Goal: Task Accomplishment & Management: Manage account settings

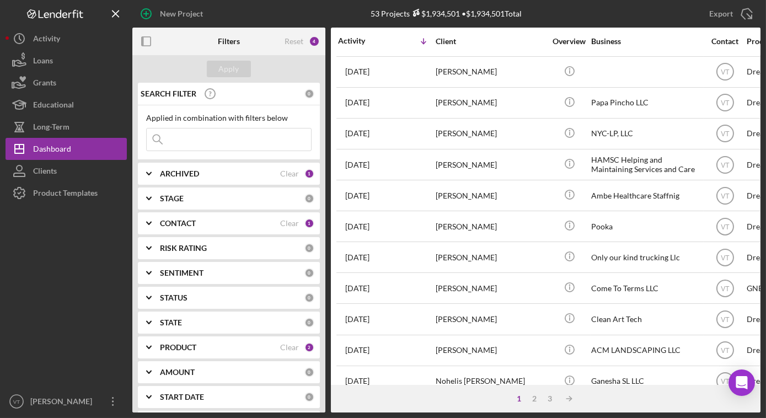
scroll to position [451, 0]
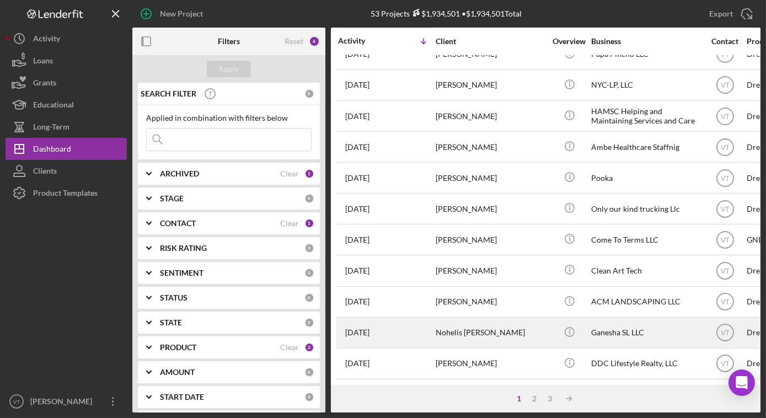
click at [533, 325] on div "Nohelis [PERSON_NAME]" at bounding box center [490, 332] width 110 height 29
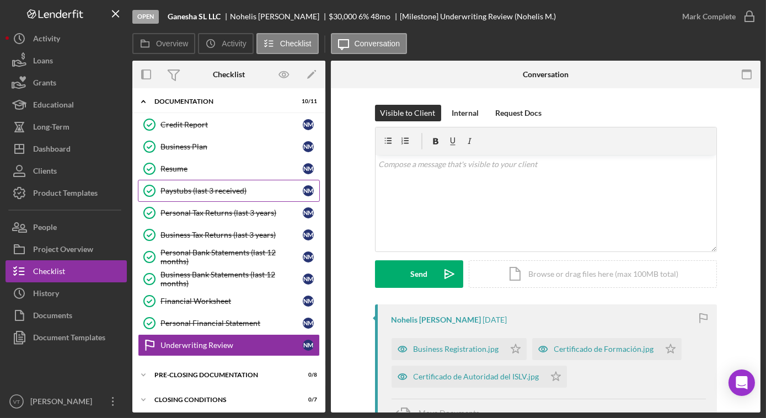
scroll to position [28, 0]
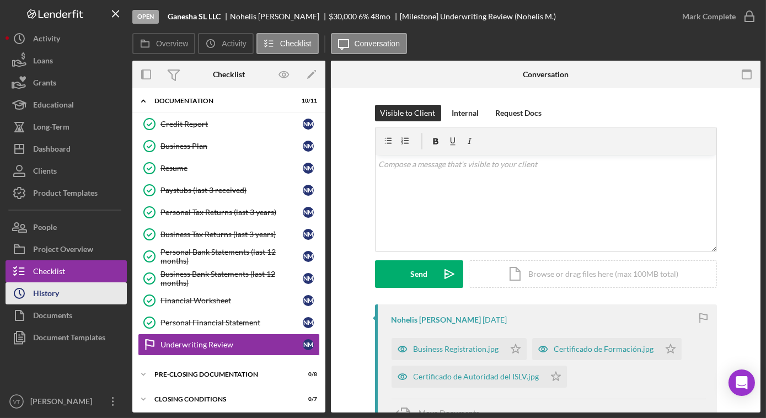
click at [70, 296] on button "Icon/History History" at bounding box center [66, 293] width 121 height 22
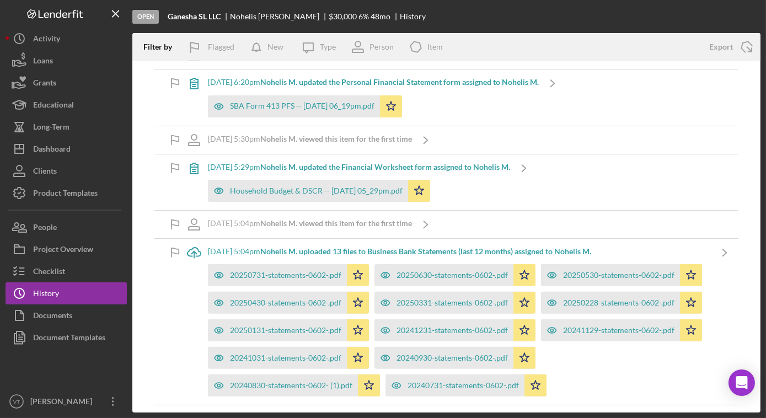
scroll to position [902, 0]
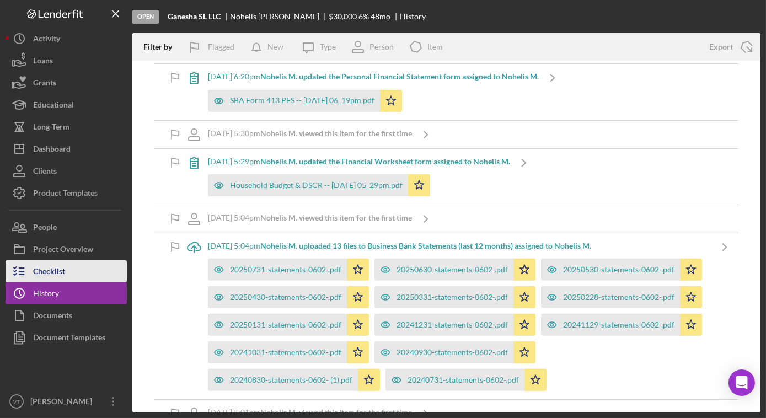
click at [106, 264] on button "Checklist" at bounding box center [66, 271] width 121 height 22
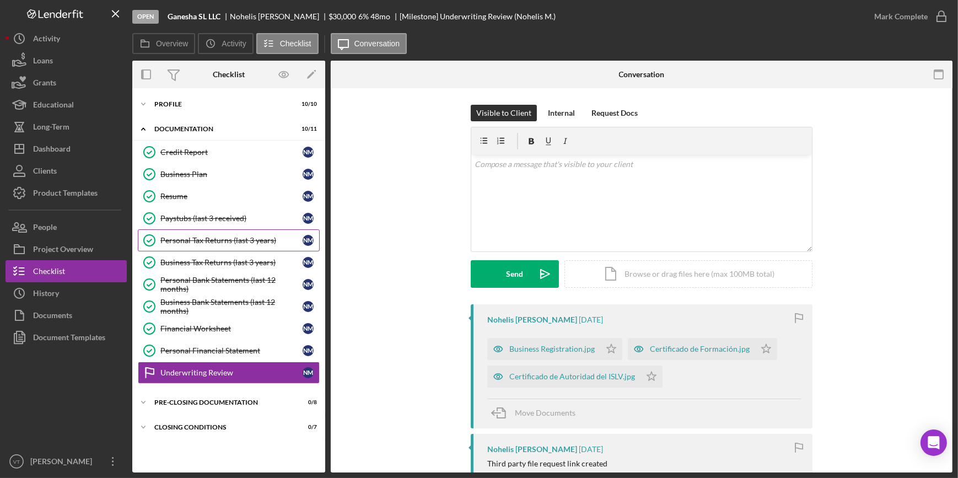
click at [201, 233] on link "Personal Tax Returns (last 3 years) Personal Tax Returns (last 3 years) N M" at bounding box center [229, 240] width 182 height 22
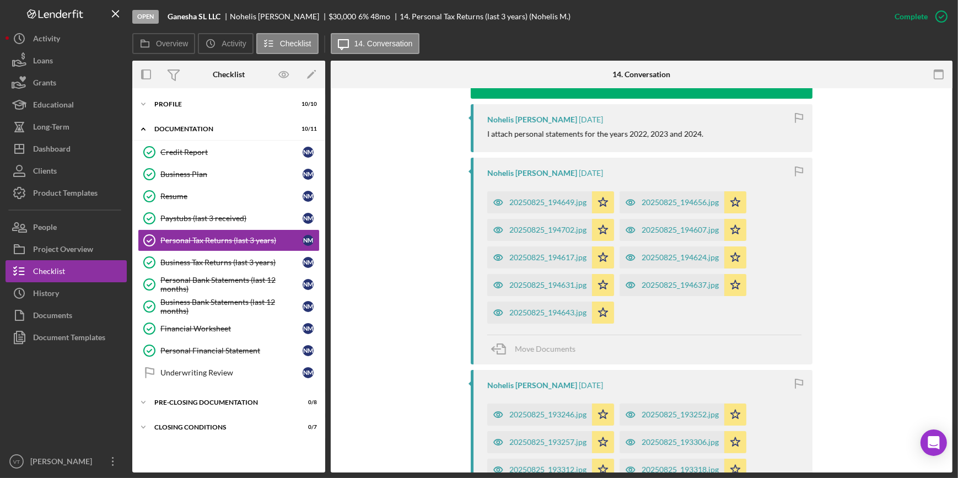
scroll to position [401, 0]
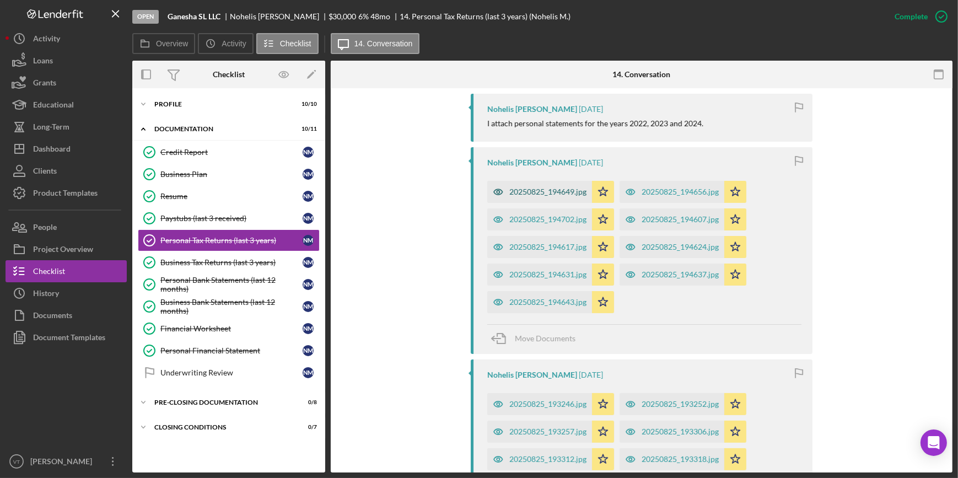
click at [534, 182] on div "20250825_194649.jpg" at bounding box center [539, 192] width 105 height 22
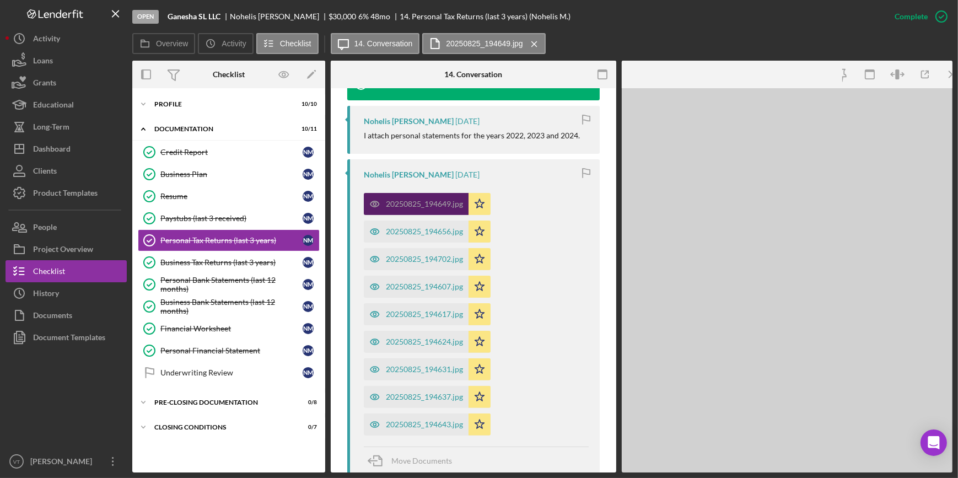
scroll to position [413, 0]
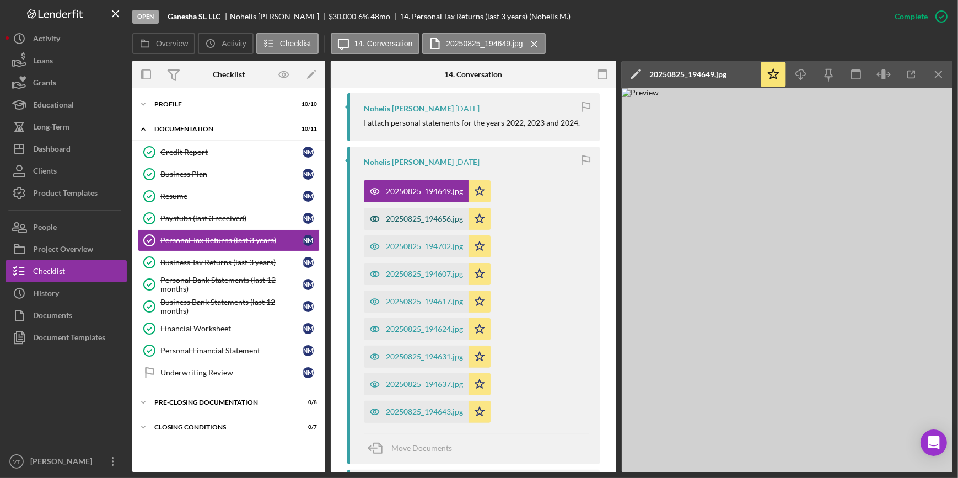
click at [416, 220] on div "20250825_194656.jpg" at bounding box center [424, 218] width 77 height 9
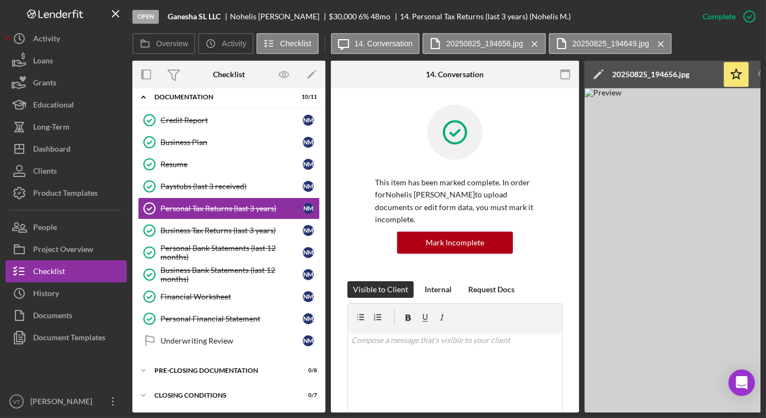
scroll to position [31, 0]
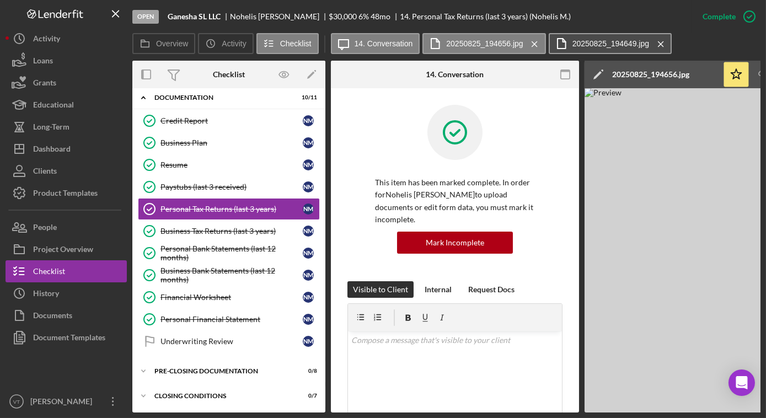
click at [572, 45] on label "20250825_194649.jpg" at bounding box center [610, 43] width 77 height 9
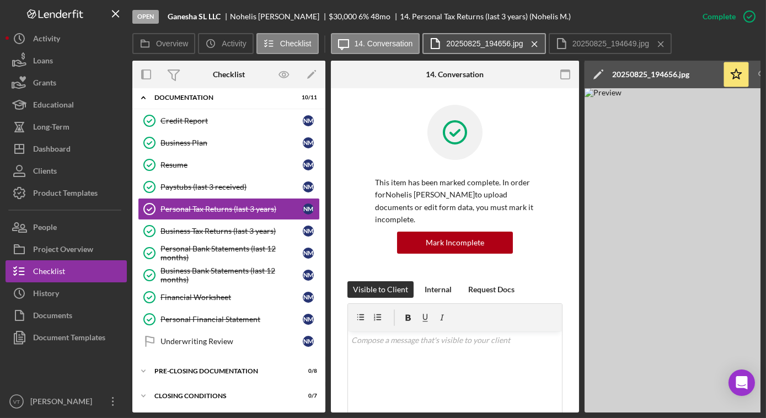
click at [479, 46] on label "20250825_194656.jpg" at bounding box center [484, 43] width 77 height 9
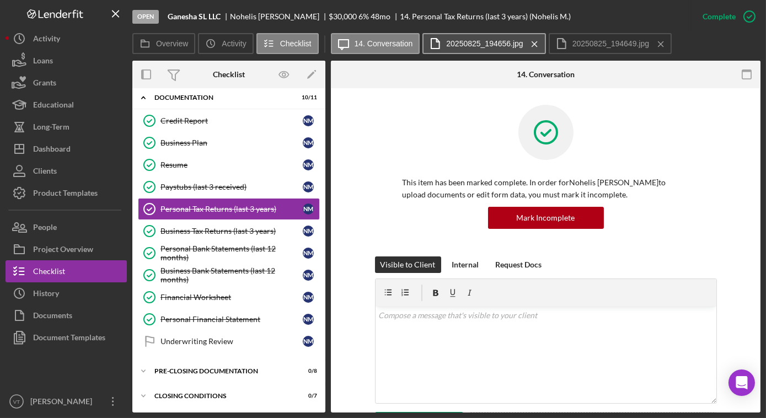
scroll to position [28, 0]
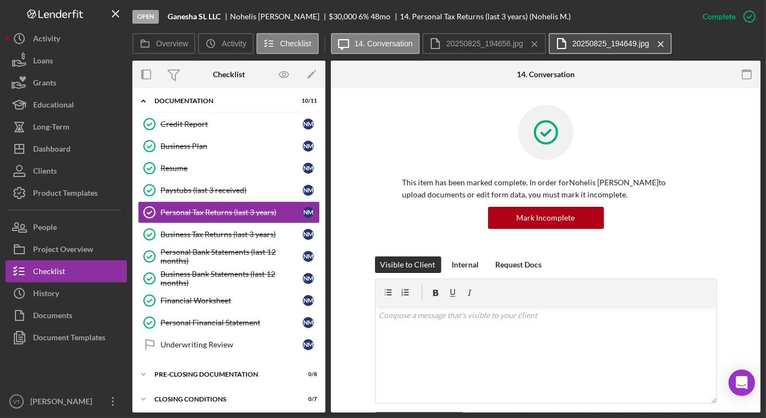
click at [560, 51] on icon at bounding box center [561, 44] width 28 height 28
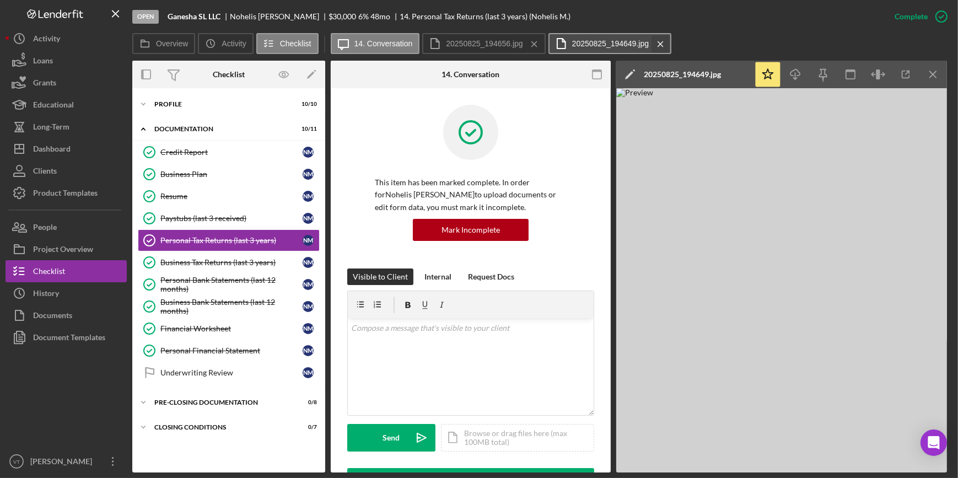
scroll to position [0, 0]
click at [765, 76] on icon "button" at bounding box center [905, 74] width 7 height 7
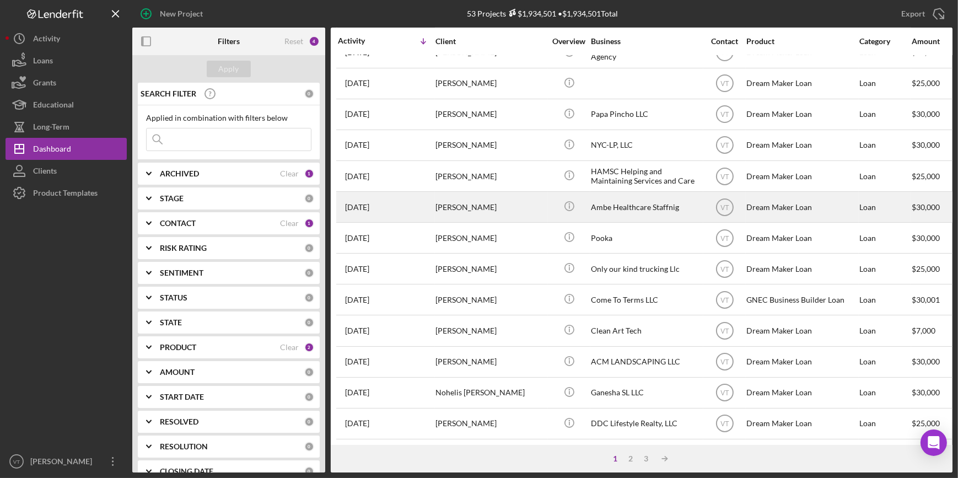
scroll to position [398, 0]
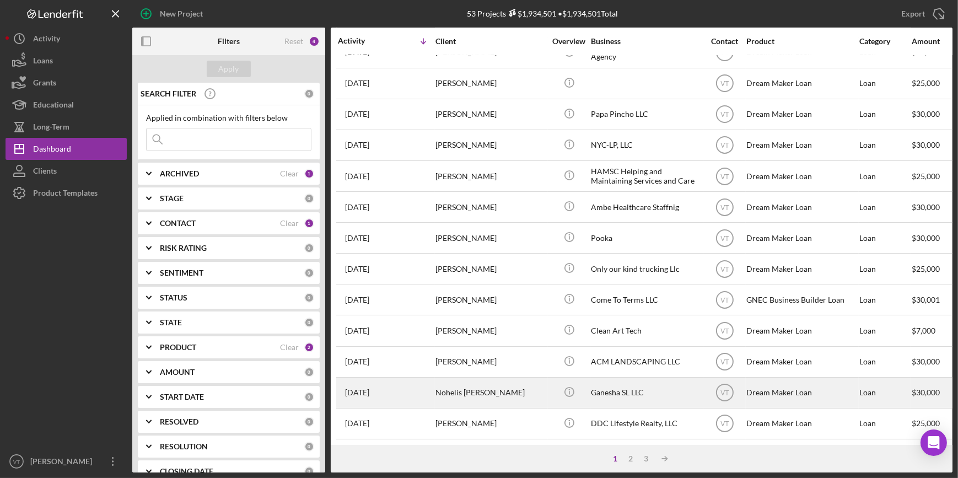
click at [472, 385] on div "Nohelis [PERSON_NAME]" at bounding box center [490, 392] width 110 height 29
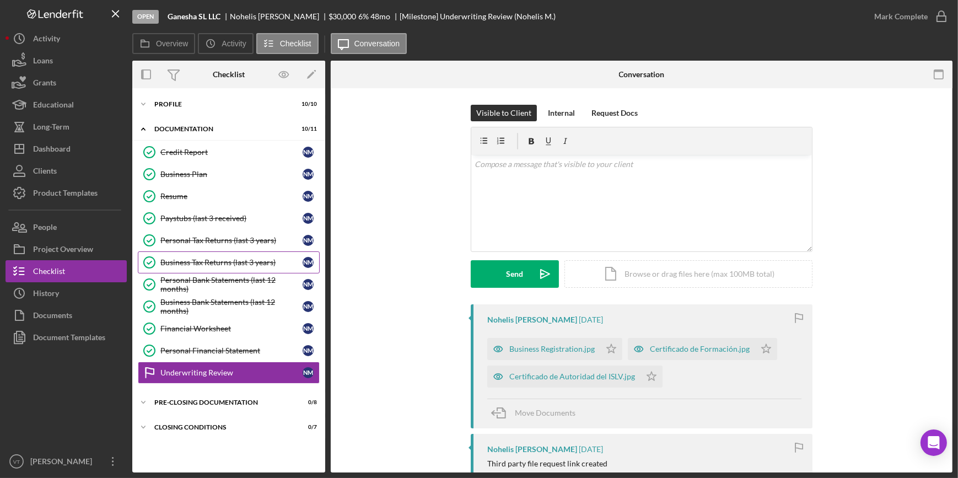
click at [221, 256] on link "Business Tax Returns (last 3 years) Business Tax Returns (last 3 years) N M" at bounding box center [229, 262] width 182 height 22
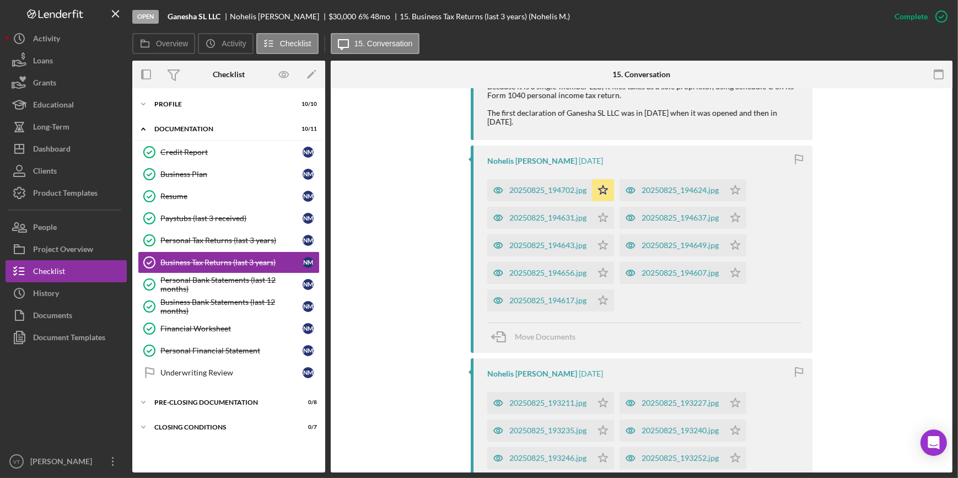
scroll to position [451, 0]
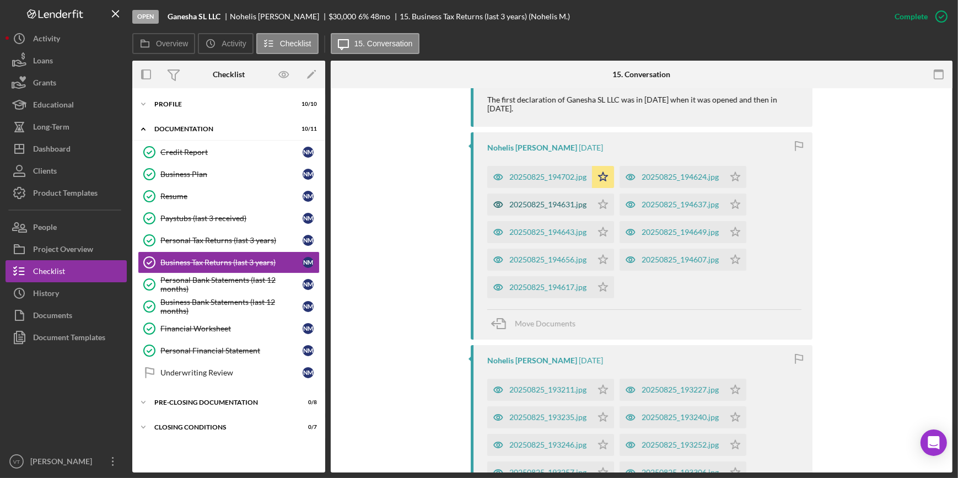
click at [552, 200] on div "20250825_194631.jpg" at bounding box center [547, 204] width 77 height 9
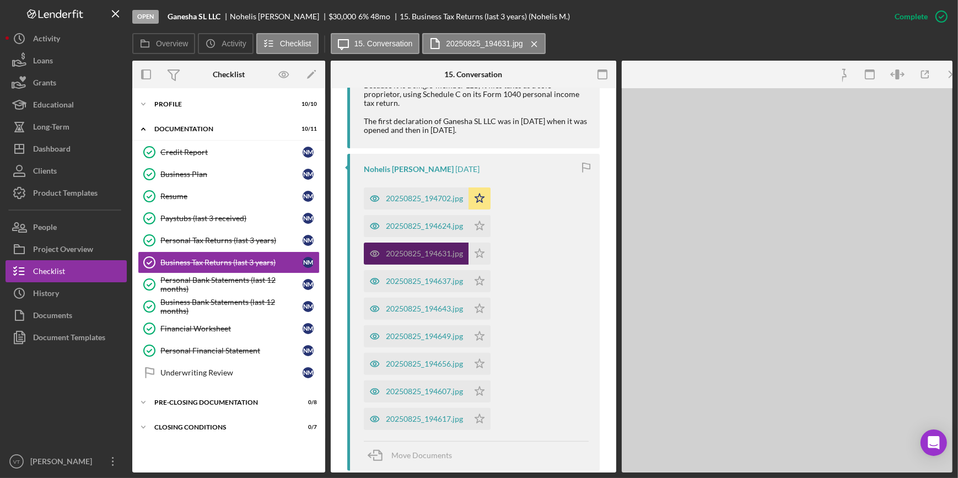
scroll to position [463, 0]
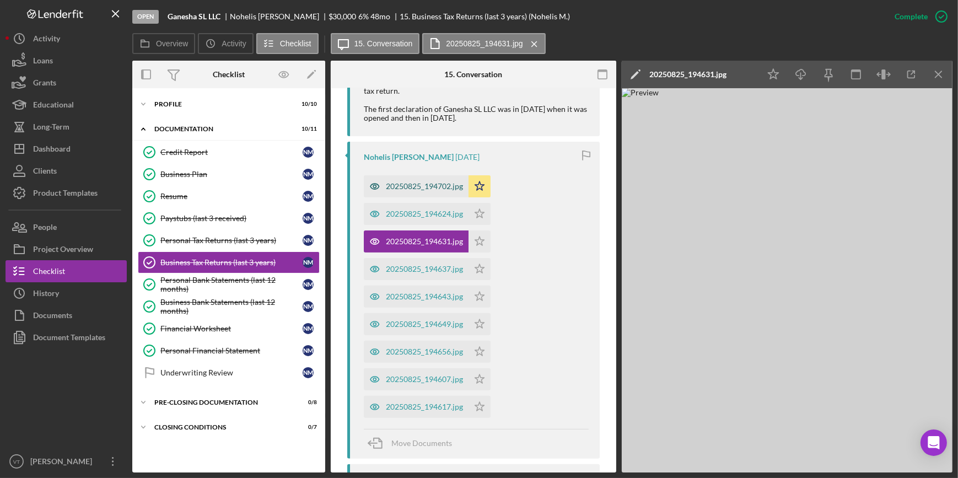
click at [418, 188] on div "20250825_194702.jpg" at bounding box center [424, 186] width 77 height 9
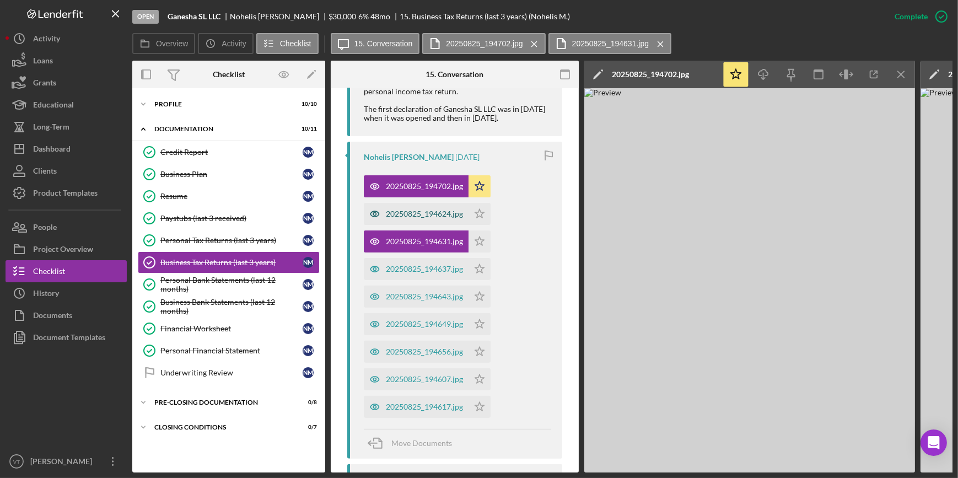
click at [409, 214] on div "20250825_194624.jpg" at bounding box center [424, 213] width 77 height 9
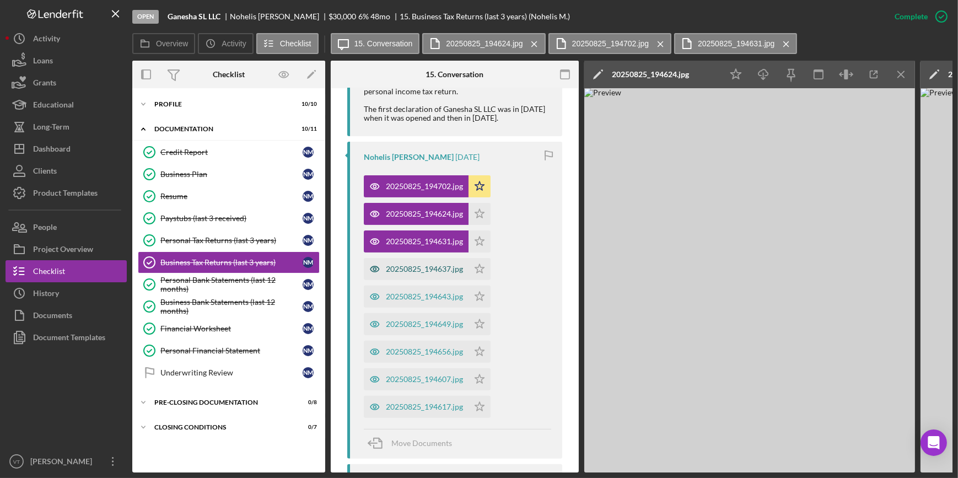
click at [423, 275] on div "20250825_194637.jpg" at bounding box center [416, 269] width 105 height 22
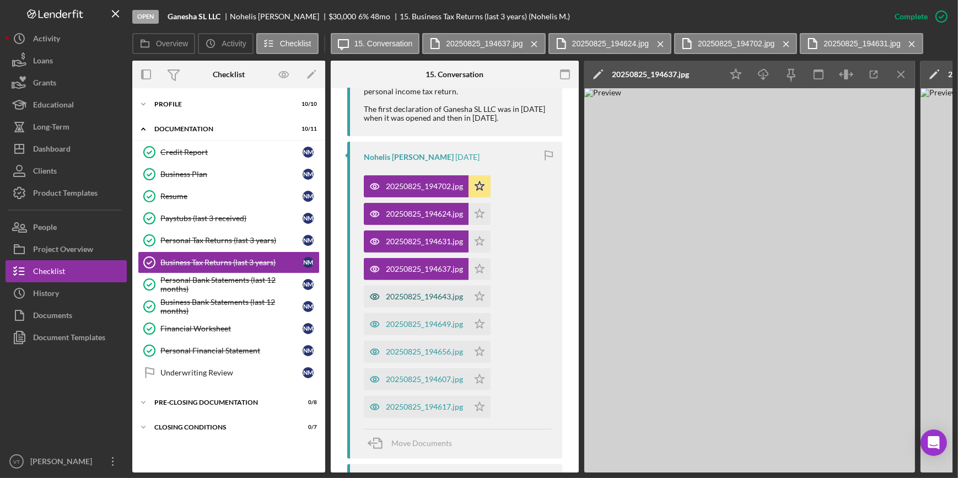
click at [422, 304] on div "20250825_194643.jpg" at bounding box center [416, 296] width 105 height 22
click at [415, 335] on div "20250825_194656.jpg Icon/Star" at bounding box center [430, 349] width 132 height 28
click at [414, 330] on div "20250825_194649.jpg" at bounding box center [416, 324] width 105 height 22
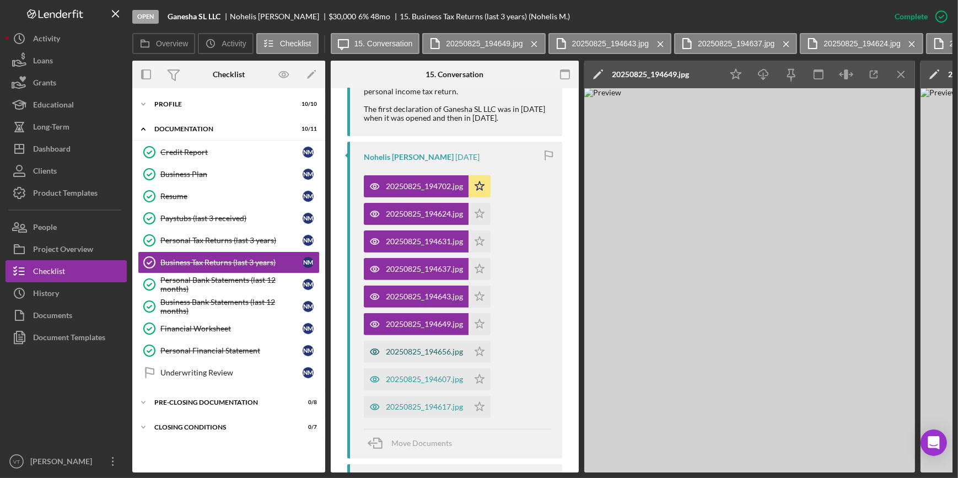
click at [422, 357] on div "20250825_194656.jpg" at bounding box center [416, 352] width 105 height 22
click at [450, 380] on div "20250825_194607.jpg" at bounding box center [424, 379] width 77 height 9
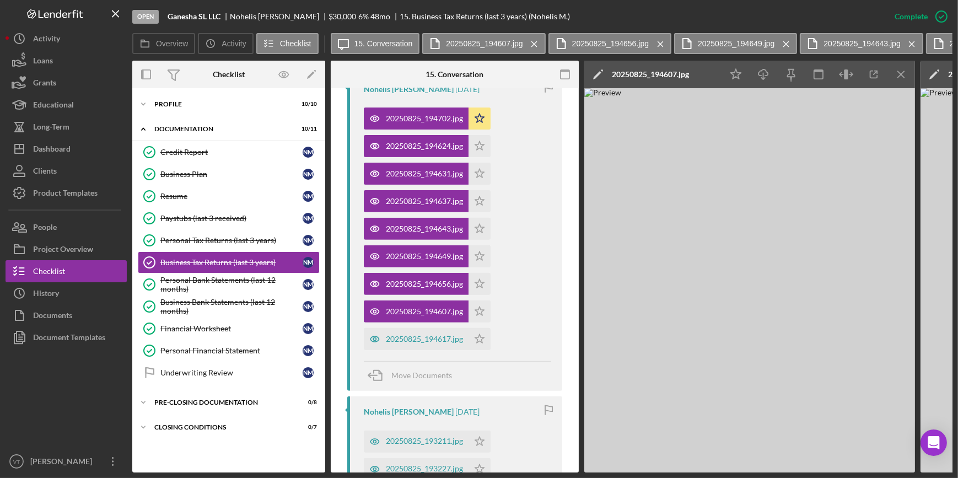
scroll to position [575, 0]
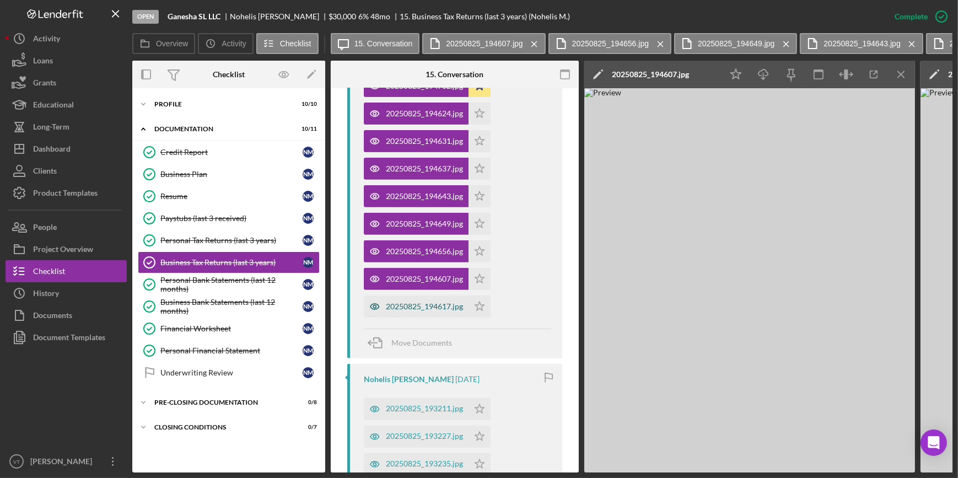
click at [397, 302] on div "20250825_194617.jpg" at bounding box center [424, 306] width 77 height 9
click at [407, 414] on div "20250825_193211.jpg" at bounding box center [416, 409] width 105 height 22
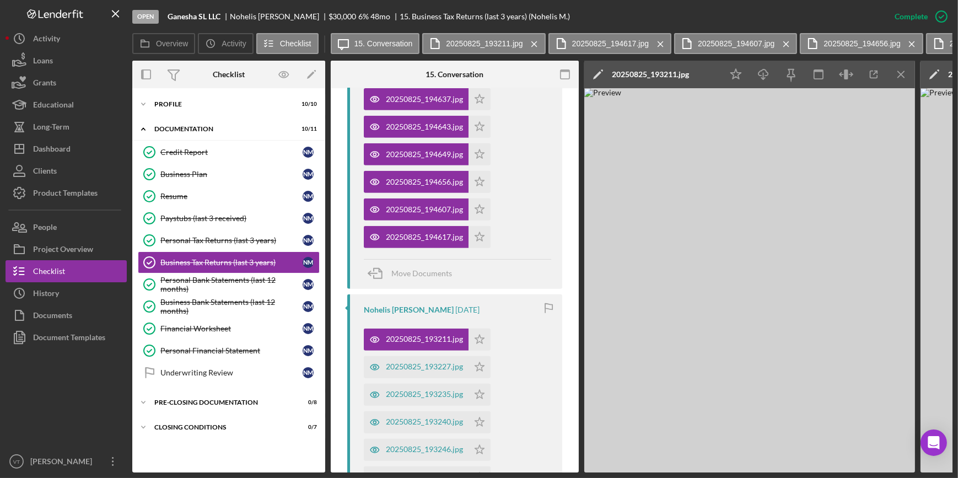
scroll to position [826, 0]
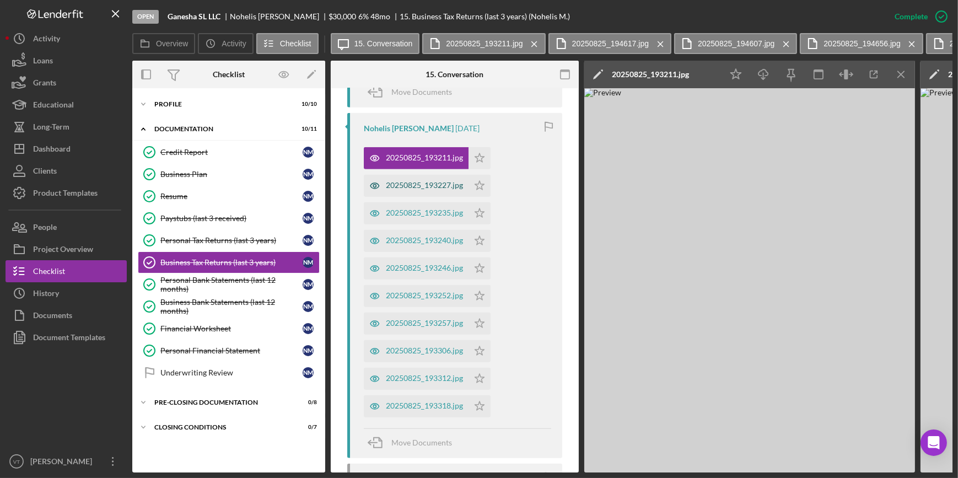
click at [423, 182] on div "20250825_193227.jpg" at bounding box center [424, 185] width 77 height 9
click at [421, 212] on div "20250825_193235.jpg" at bounding box center [424, 212] width 77 height 9
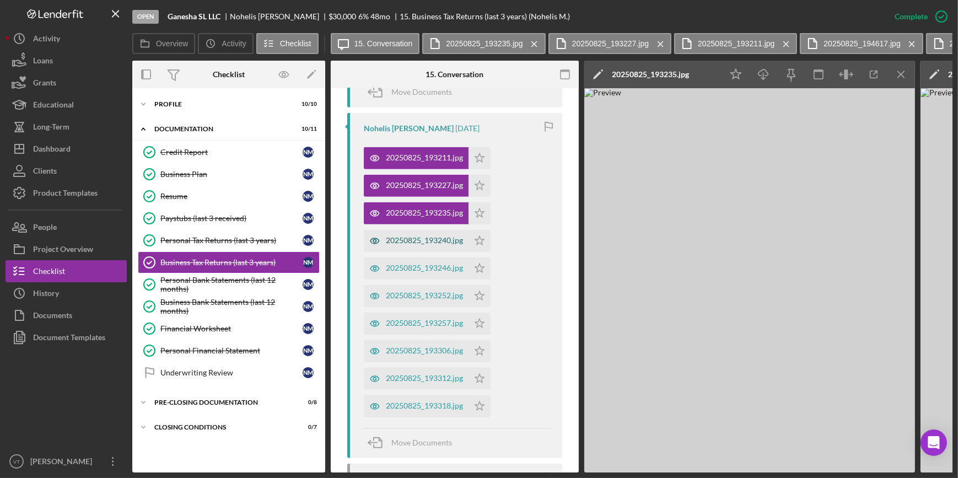
click at [414, 238] on div "20250825_193240.jpg" at bounding box center [424, 240] width 77 height 9
click at [413, 274] on div "20250825_193246.jpg" at bounding box center [416, 268] width 105 height 22
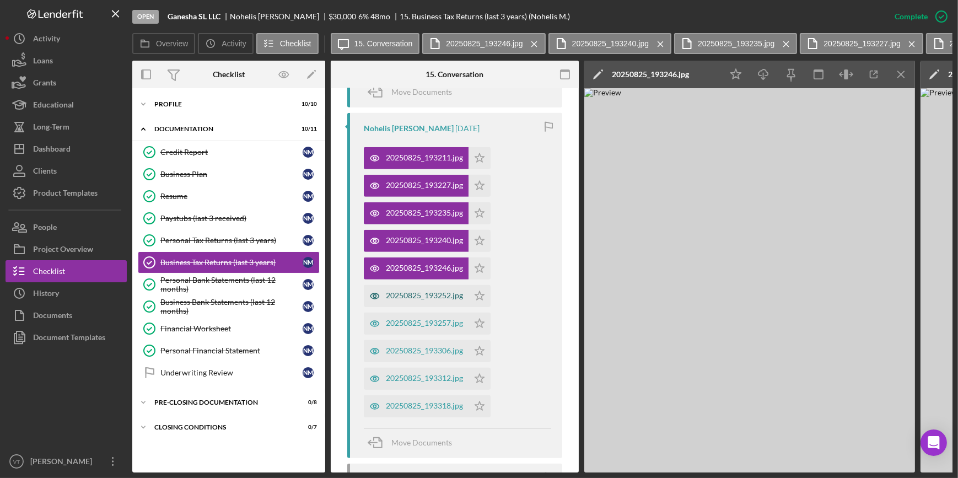
click at [412, 299] on div "20250825_193252.jpg" at bounding box center [424, 295] width 77 height 9
click at [414, 327] on div "20250825_193257.jpg" at bounding box center [424, 323] width 77 height 9
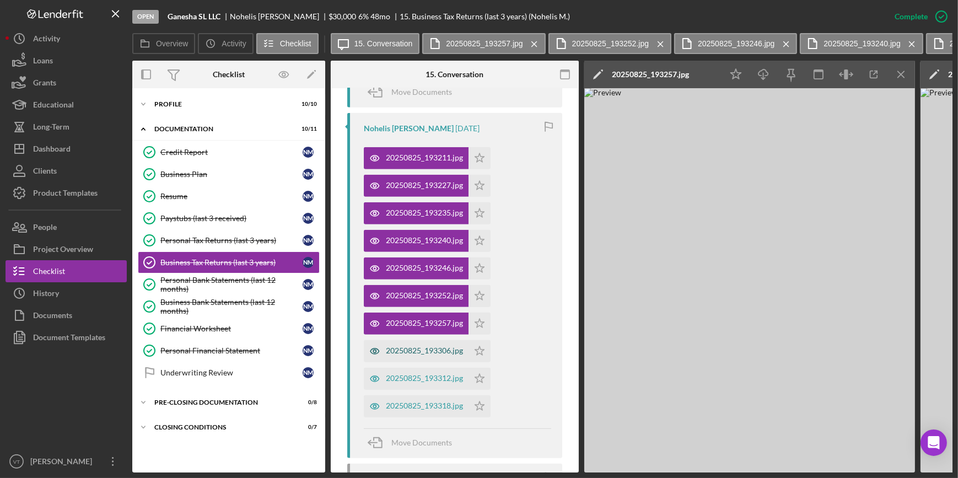
click at [411, 347] on div "20250825_193306.jpg" at bounding box center [424, 350] width 77 height 9
click at [415, 380] on div "20250825_193312.jpg" at bounding box center [424, 378] width 77 height 9
